Goal: Information Seeking & Learning: Learn about a topic

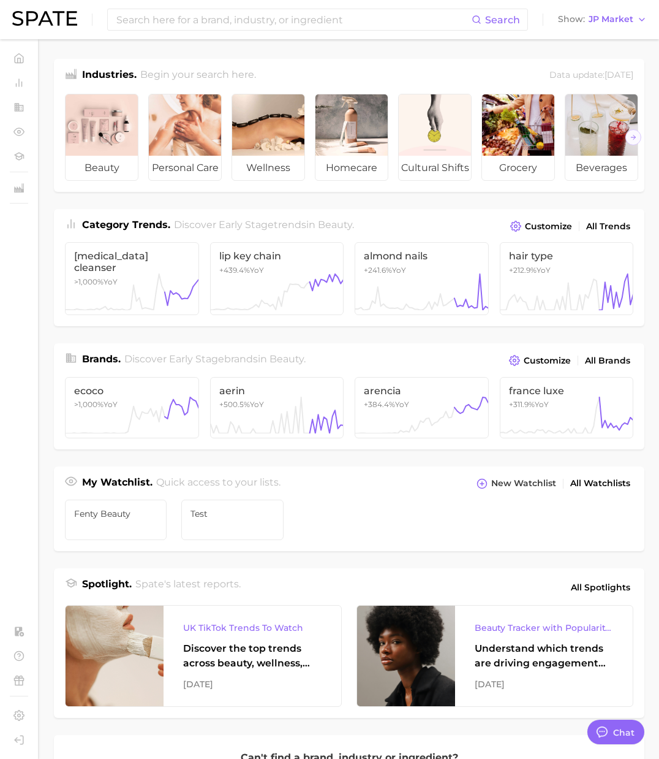
scroll to position [2009, 0]
click at [595, 19] on span "JP Market" at bounding box center [611, 19] width 45 height 7
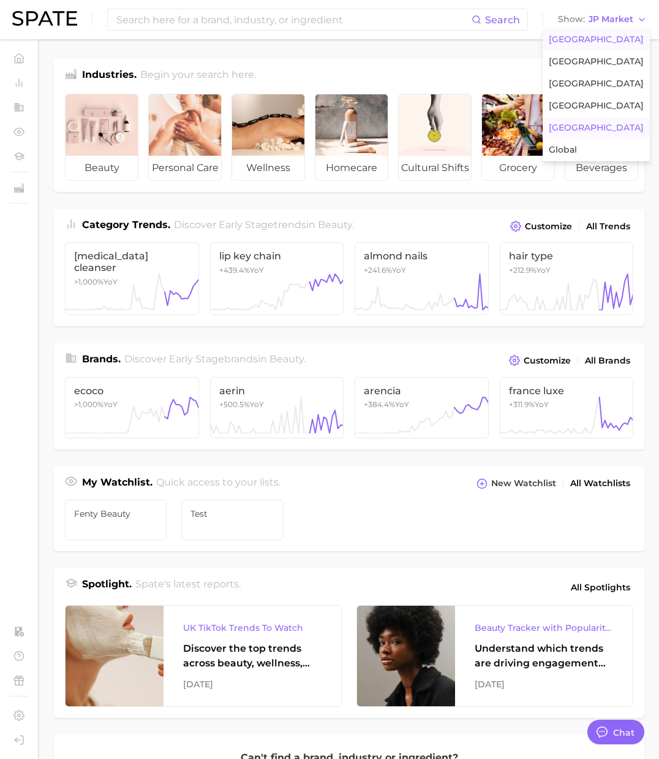
click at [594, 39] on span "[GEOGRAPHIC_DATA]" at bounding box center [596, 39] width 95 height 10
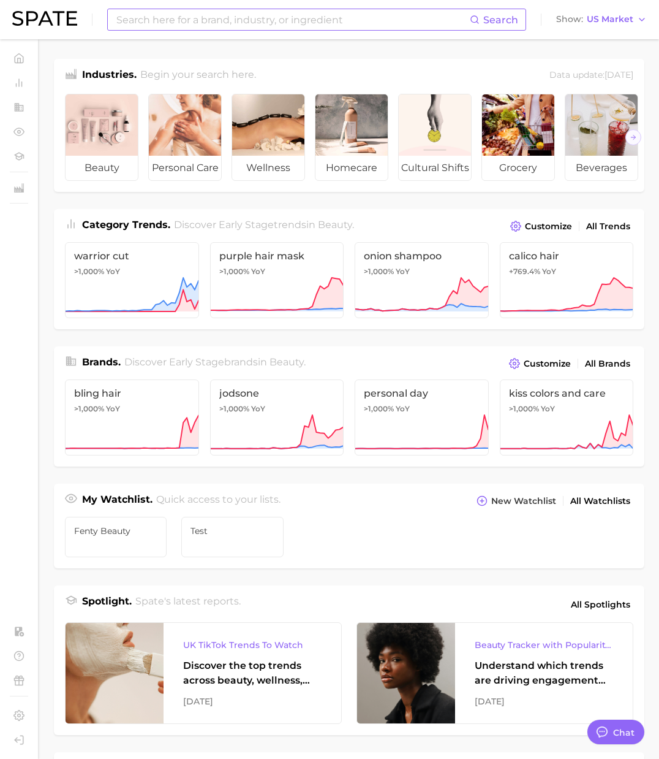
click at [381, 15] on input at bounding box center [292, 19] width 355 height 21
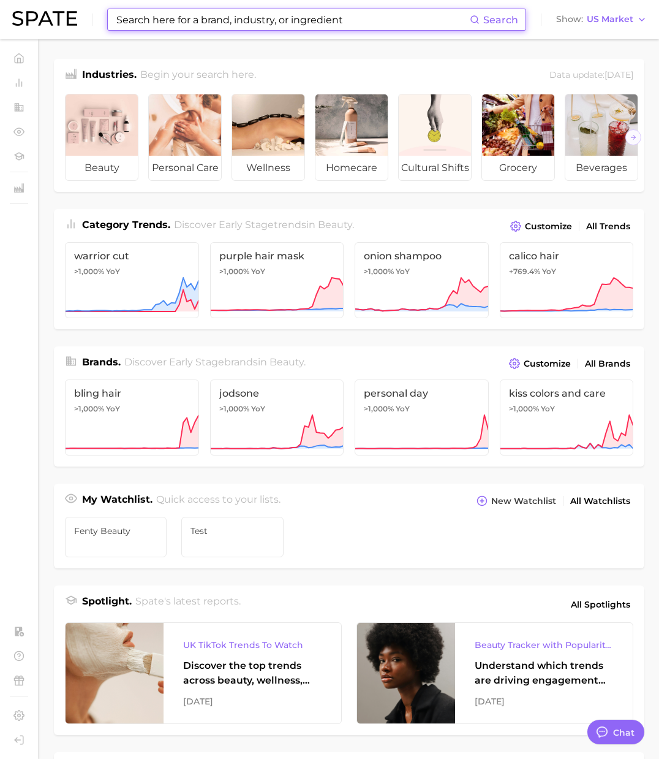
paste input "urolithin a"
type input "urolithin a"
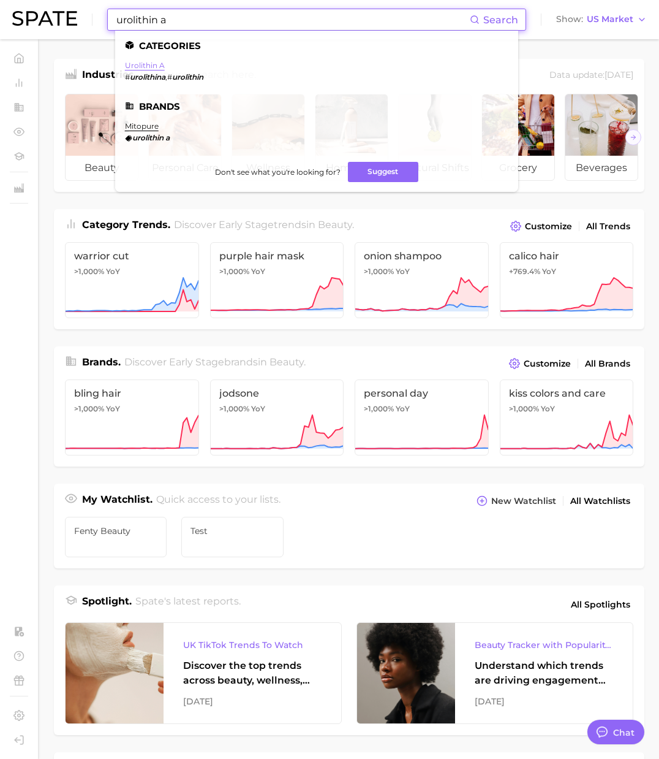
click at [153, 64] on link "urolithin a" at bounding box center [145, 65] width 40 height 9
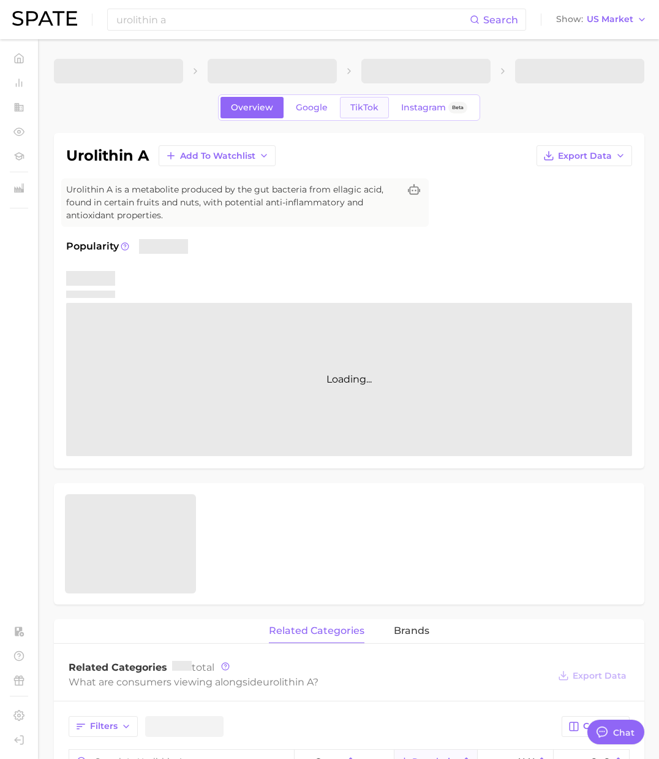
type textarea "x"
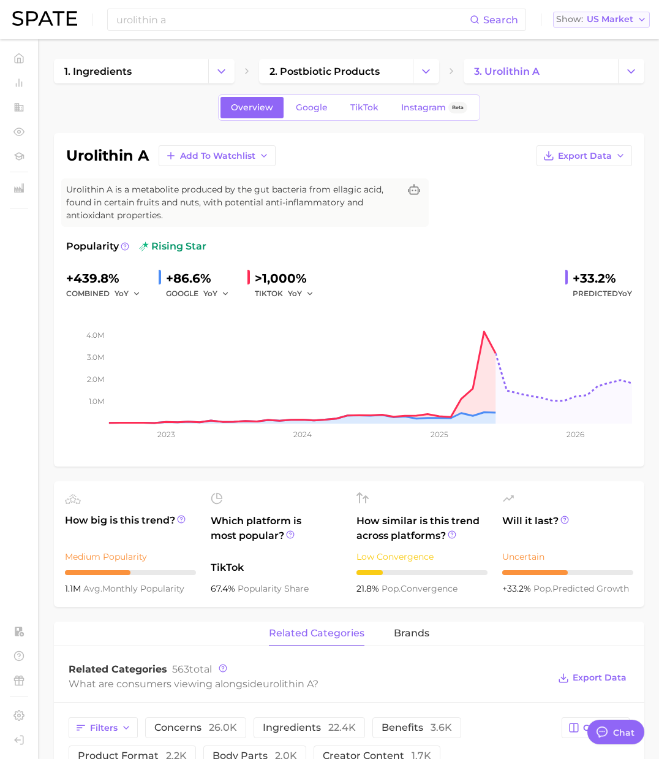
click at [621, 23] on span "US Market" at bounding box center [610, 19] width 47 height 7
click at [588, 124] on button "[GEOGRAPHIC_DATA]" at bounding box center [596, 128] width 107 height 22
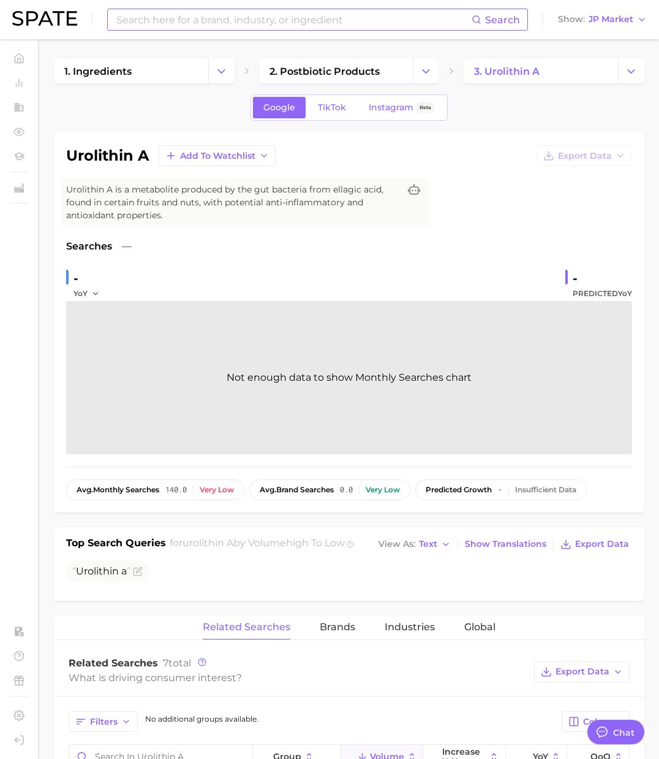
click at [260, 29] on input at bounding box center [293, 19] width 357 height 21
click at [617, 19] on span "JP Market" at bounding box center [611, 19] width 45 height 7
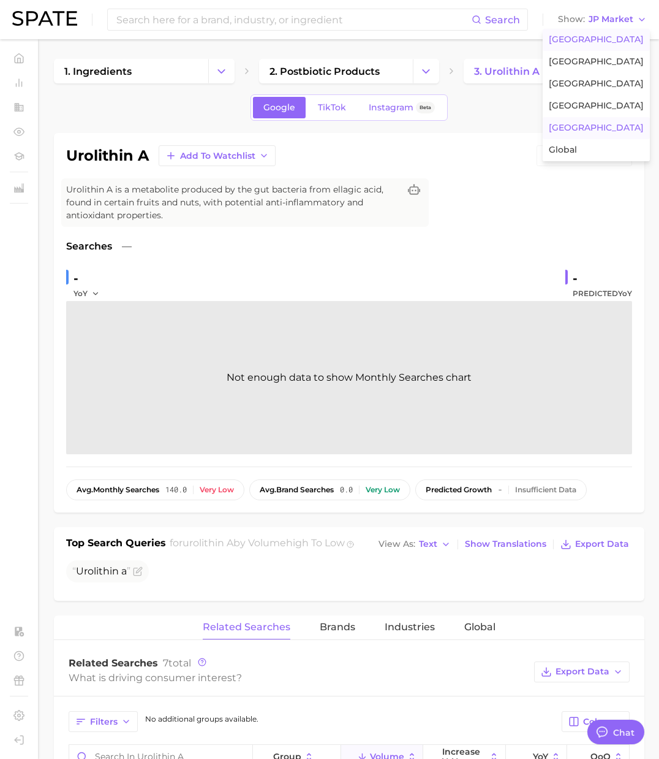
drag, startPoint x: 601, startPoint y: 36, endPoint x: 513, endPoint y: 38, distance: 88.3
click at [601, 36] on span "[GEOGRAPHIC_DATA]" at bounding box center [596, 39] width 95 height 10
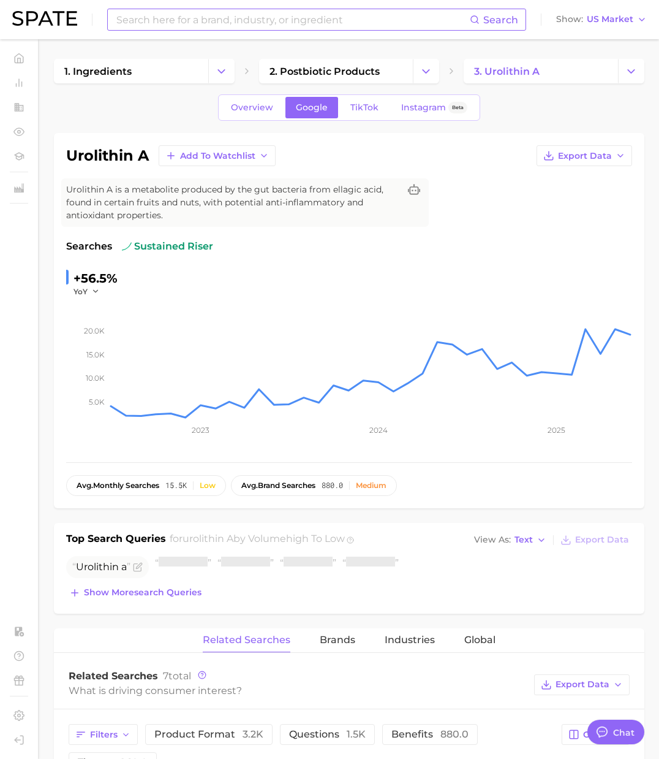
click at [425, 22] on input at bounding box center [292, 19] width 355 height 21
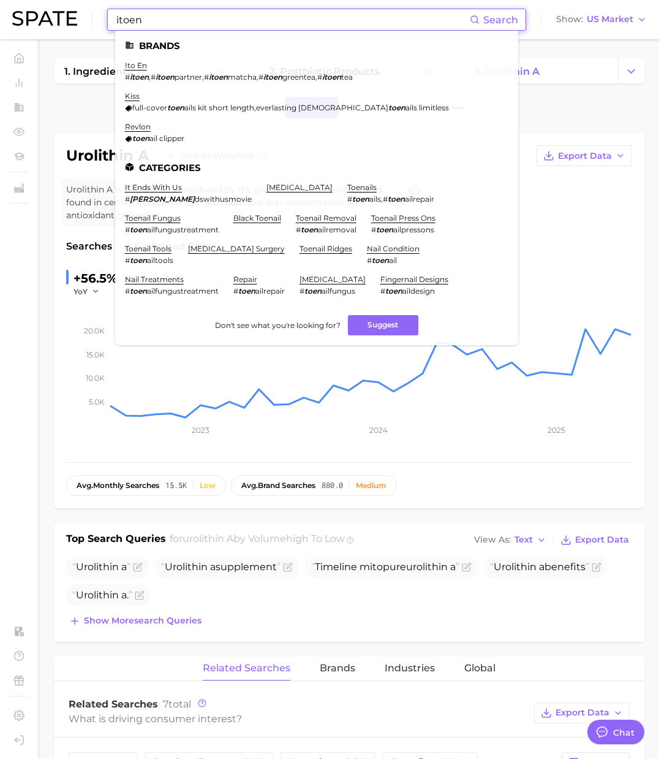
click at [155, 24] on input "itoen" at bounding box center [292, 19] width 355 height 21
drag, startPoint x: 123, startPoint y: 13, endPoint x: 67, endPoint y: 11, distance: 55.8
click at [69, 11] on div "itoen Search Brands ito en # itoen , # itoen partner , # itoen matcha , # itoen…" at bounding box center [329, 19] width 635 height 39
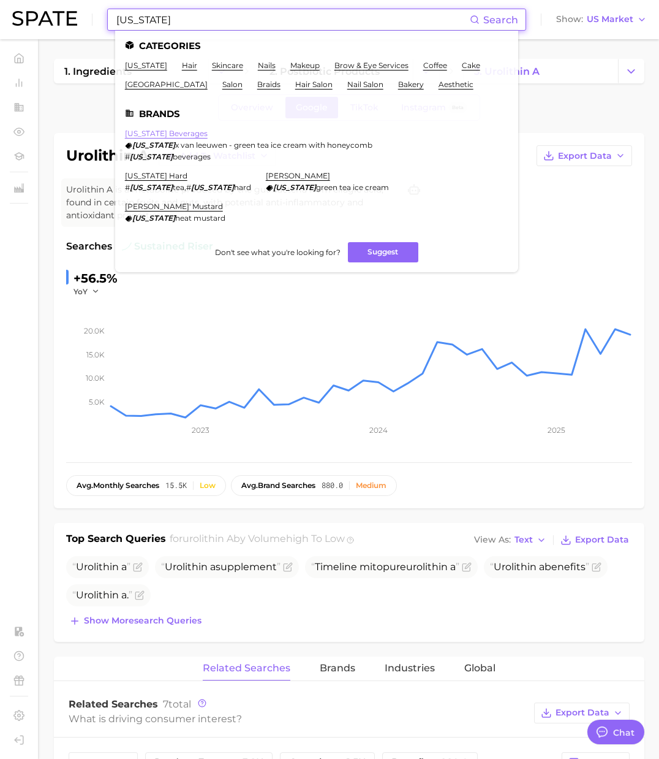
type input "[US_STATE]"
click at [161, 134] on link "[US_STATE] beverages" at bounding box center [166, 133] width 83 height 9
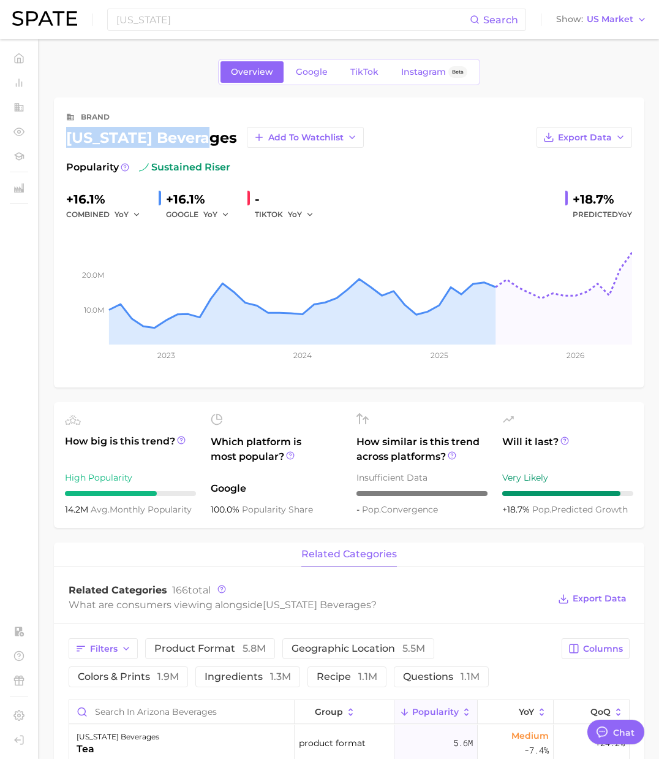
drag, startPoint x: 209, startPoint y: 138, endPoint x: 70, endPoint y: 140, distance: 138.5
click at [70, 140] on div "[US_STATE] beverages Add to Watchlist" at bounding box center [215, 137] width 298 height 21
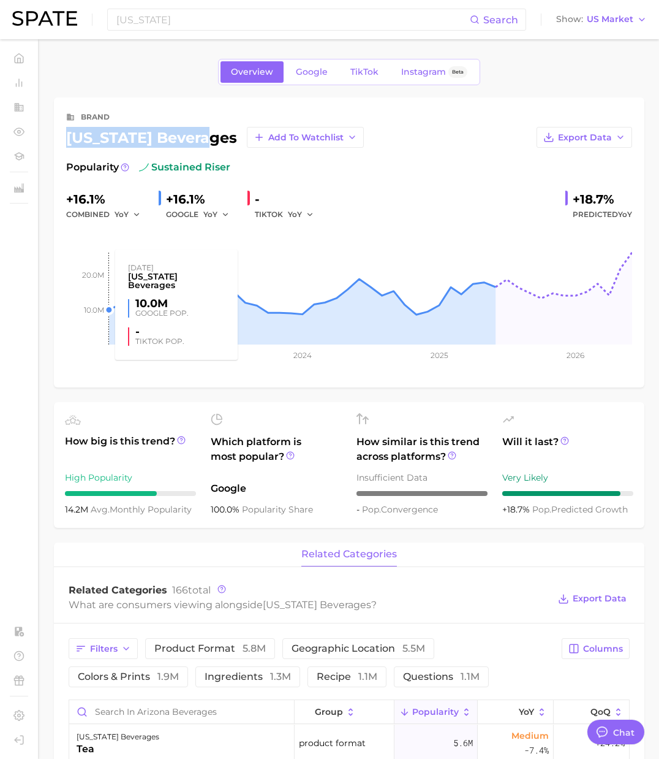
copy div "[US_STATE] beverages"
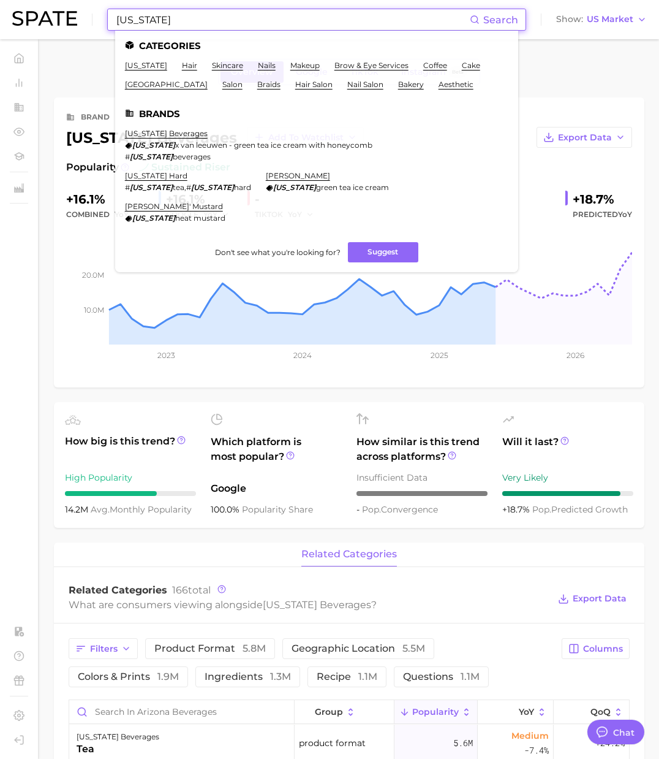
drag, startPoint x: 136, startPoint y: 15, endPoint x: 164, endPoint y: 14, distance: 28.2
click at [138, 15] on input "[US_STATE]" at bounding box center [292, 19] width 355 height 21
drag, startPoint x: 164, startPoint y: 15, endPoint x: 67, endPoint y: 19, distance: 97.5
click at [67, 19] on div "[US_STATE] Search Categories [US_STATE] hair skincare nails makeup brow & eye s…" at bounding box center [329, 19] width 635 height 39
paste input "[PERSON_NAME]"
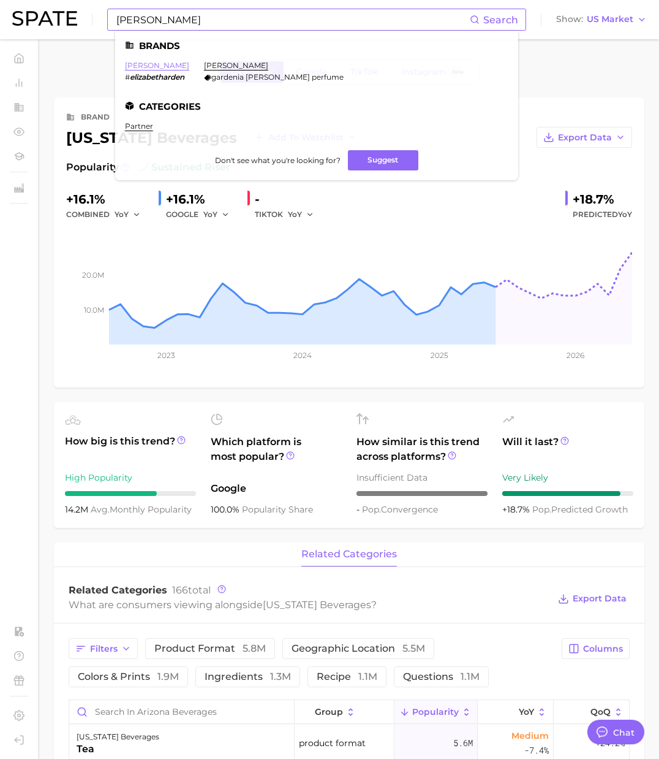
click at [164, 67] on link "[PERSON_NAME]" at bounding box center [157, 65] width 64 height 9
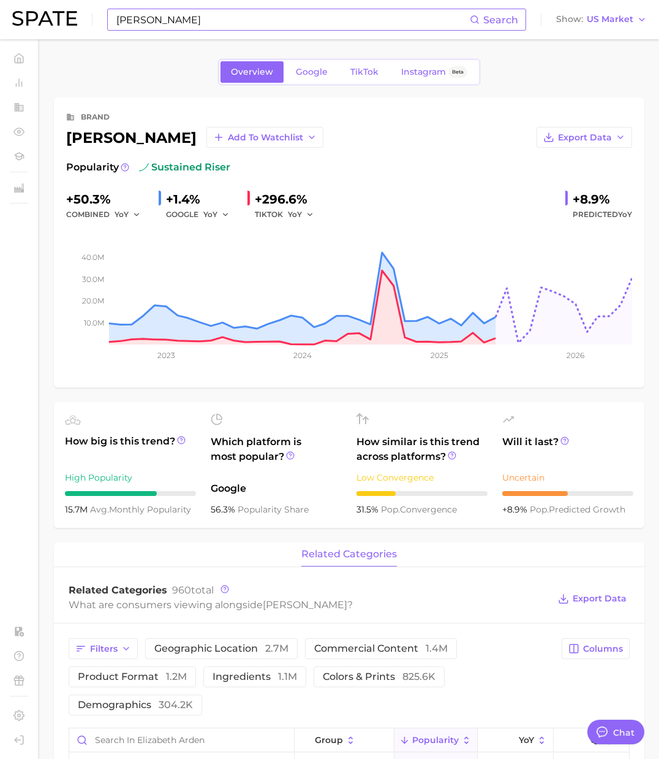
drag, startPoint x: 170, startPoint y: 137, endPoint x: 80, endPoint y: 134, distance: 90.7
click at [67, 138] on div "[PERSON_NAME] Add to Watchlist" at bounding box center [194, 137] width 257 height 21
copy div "[PERSON_NAME]"
click at [193, 20] on input "[PERSON_NAME]" at bounding box center [292, 19] width 355 height 21
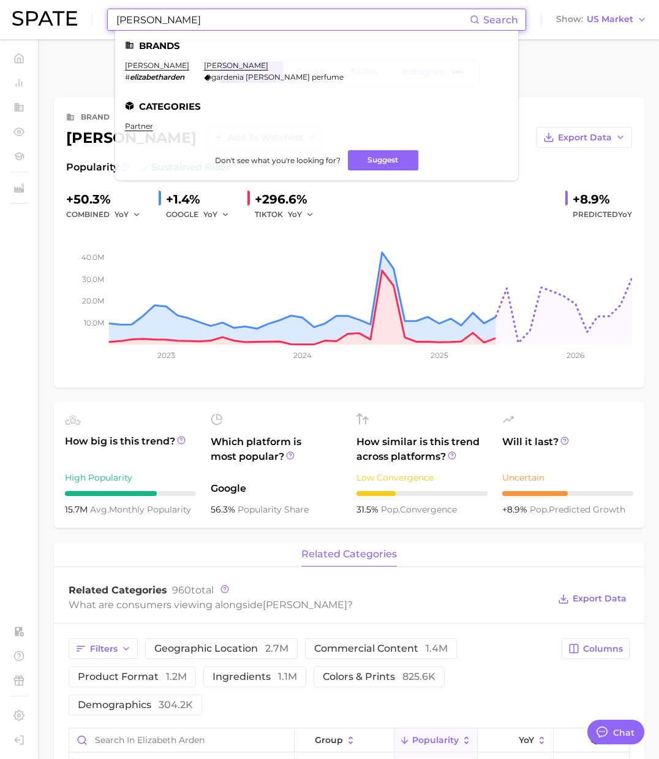
paste input "giyahkala"
drag, startPoint x: 166, startPoint y: 20, endPoint x: 69, endPoint y: 13, distance: 97.0
click at [69, 13] on div "giyahkala Search Brands [PERSON_NAME] # elizabetharden [PERSON_NAME] gardenia […" at bounding box center [329, 19] width 635 height 39
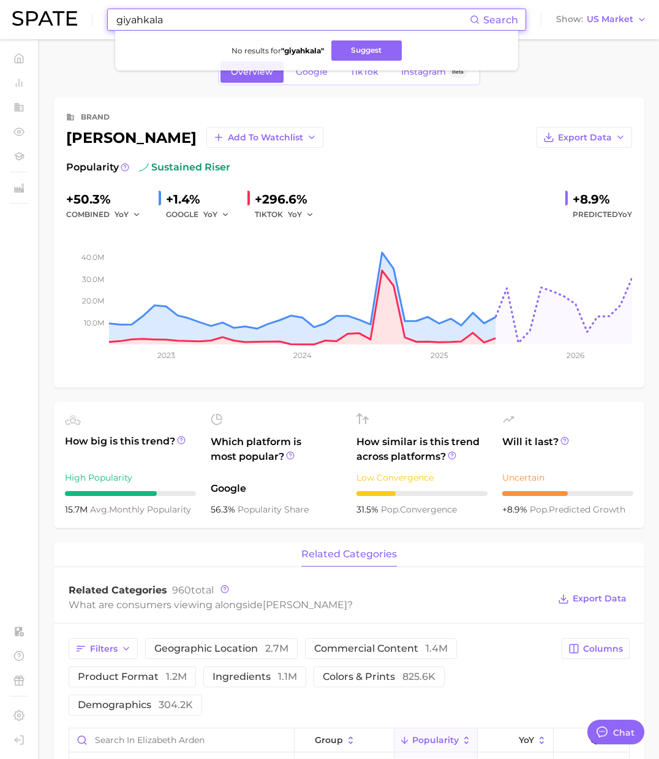
click at [176, 23] on input "giyahkala" at bounding box center [292, 19] width 355 height 21
drag, startPoint x: 112, startPoint y: 20, endPoint x: 58, endPoint y: 21, distance: 53.3
click at [58, 21] on div "giyahkala Search No results for " giyahkala " Suggest Show US Market" at bounding box center [329, 19] width 635 height 39
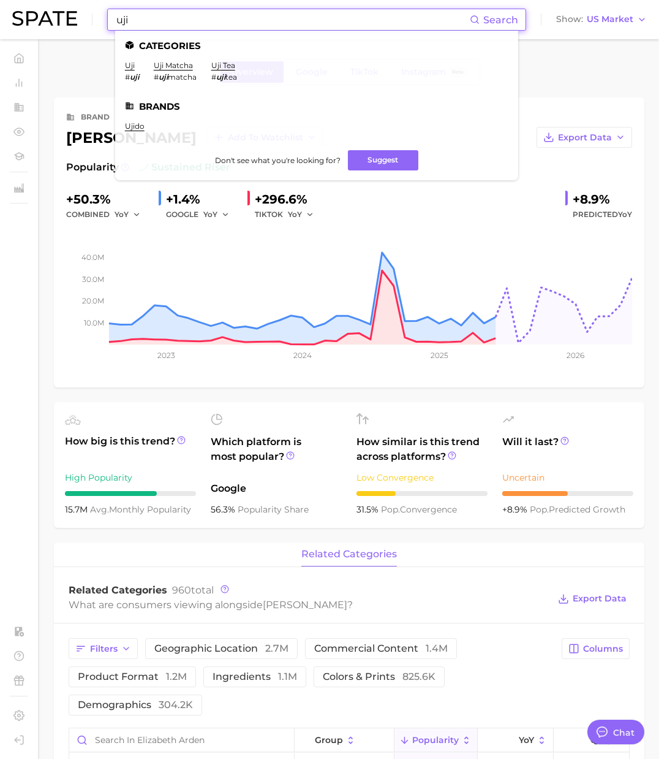
click at [212, 25] on input "uji" at bounding box center [292, 19] width 355 height 21
drag, startPoint x: 165, startPoint y: 21, endPoint x: 50, endPoint y: 17, distance: 114.7
click at [50, 17] on div "uji Search Categories uji # uji uji matcha # uji matcha uji tea # uji tea Brand…" at bounding box center [329, 19] width 635 height 39
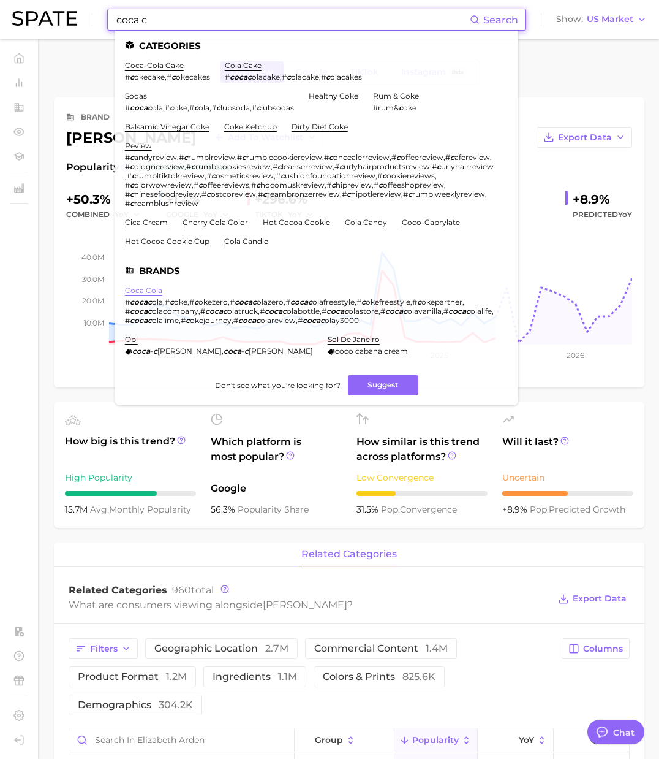
click at [147, 286] on link "coca cola" at bounding box center [143, 290] width 37 height 9
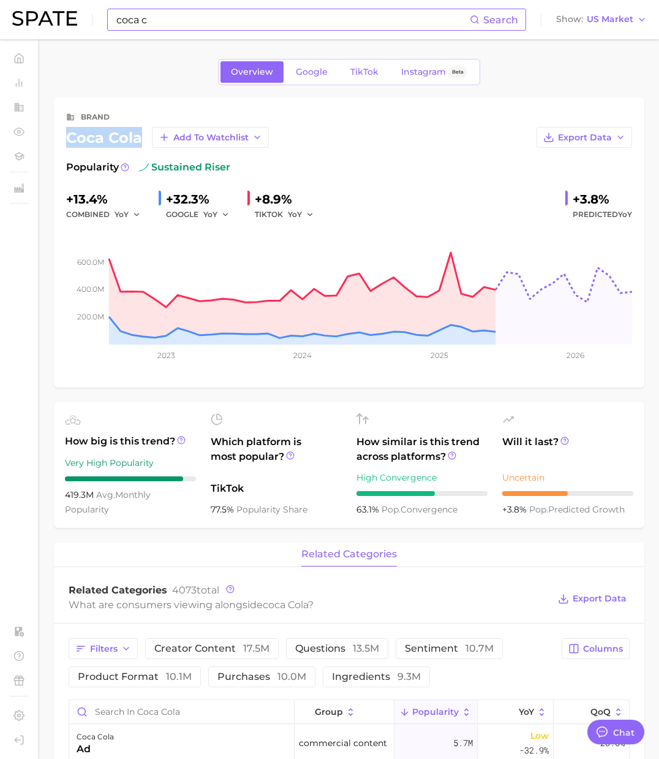
drag, startPoint x: 141, startPoint y: 138, endPoint x: 66, endPoint y: 140, distance: 75.4
click at [66, 140] on div "brand coca cola Add to Watchlist Export Data Popularity sustained riser +13.4% …" at bounding box center [349, 242] width 591 height 290
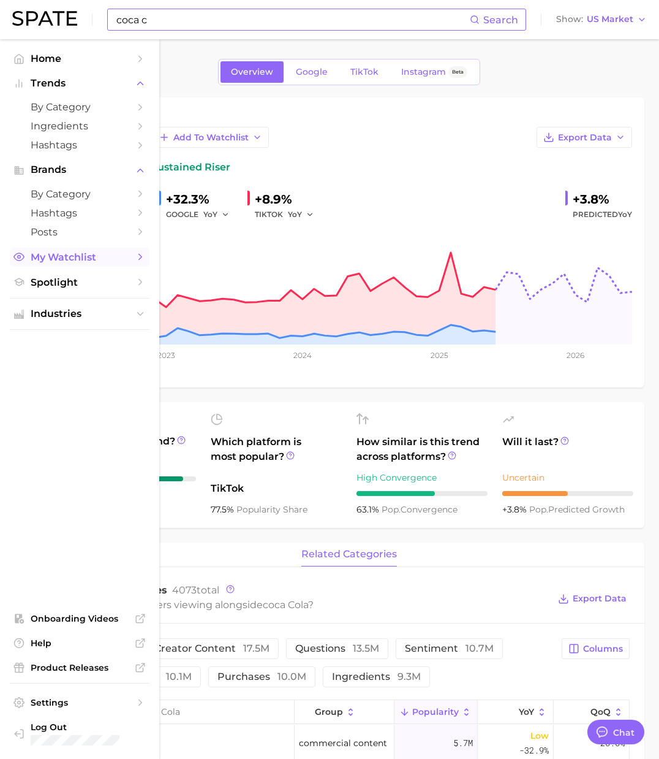
copy div "coca cola"
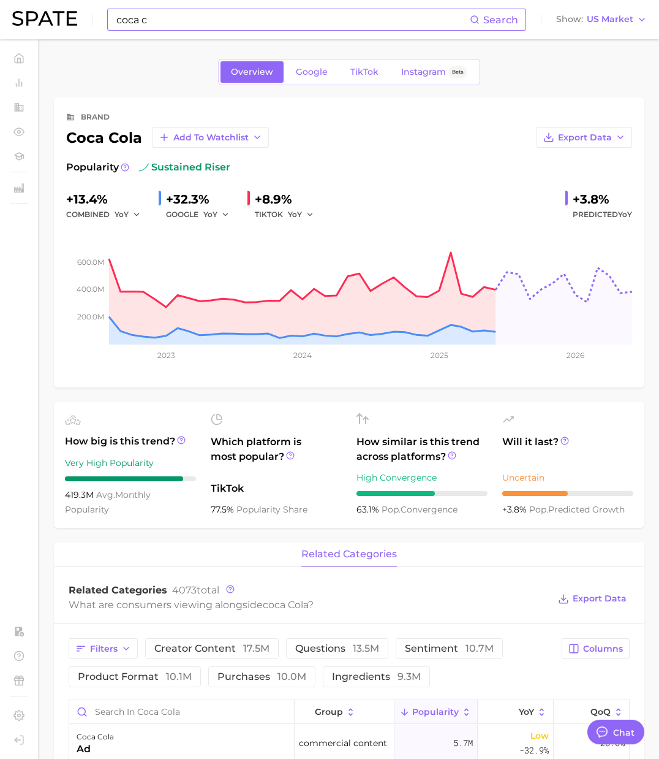
click at [185, 18] on input "coca c" at bounding box center [292, 19] width 355 height 21
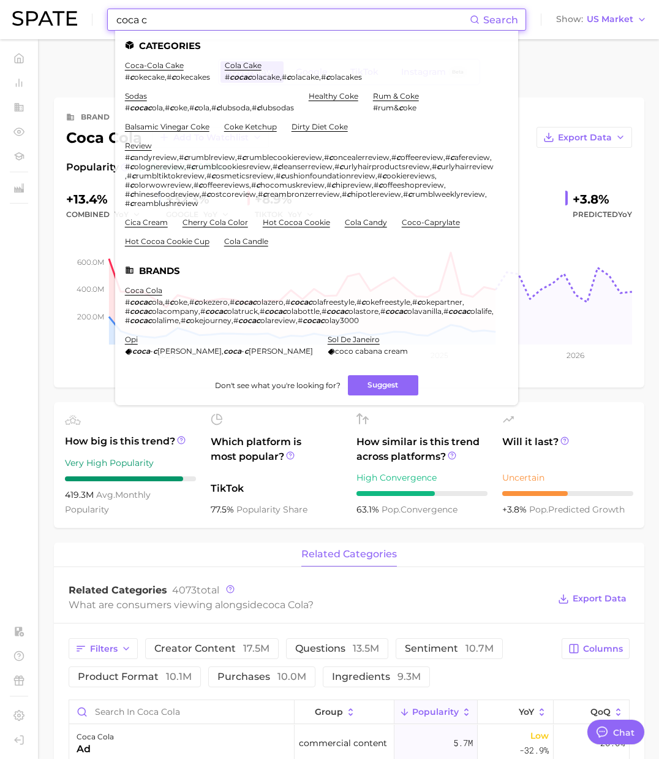
drag, startPoint x: 167, startPoint y: 22, endPoint x: 69, endPoint y: 23, distance: 97.4
click at [52, 22] on div "coca c Search Categories coca-cola cake # c okecake , # c okecakes cola cake # …" at bounding box center [329, 19] width 635 height 39
paste input "innisfree"
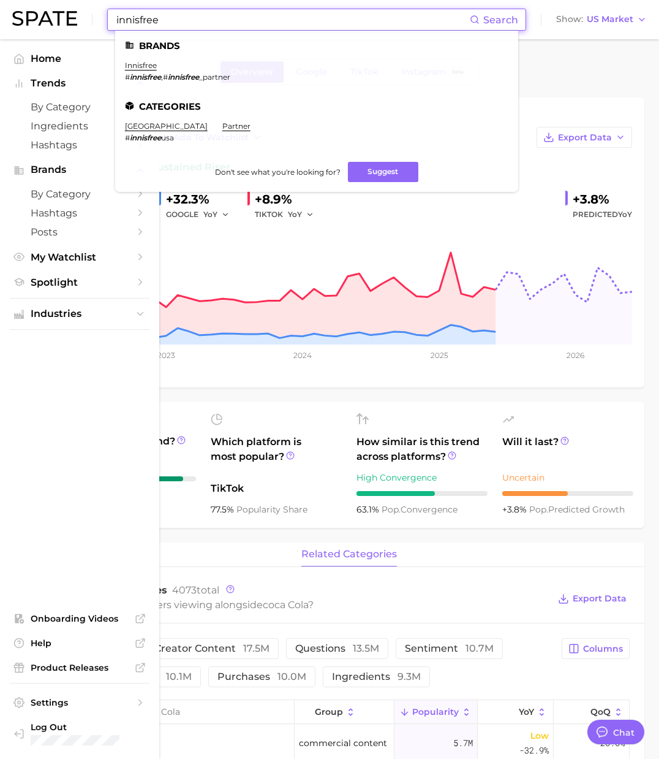
type input "innisfree"
